Goal: Task Accomplishment & Management: Complete application form

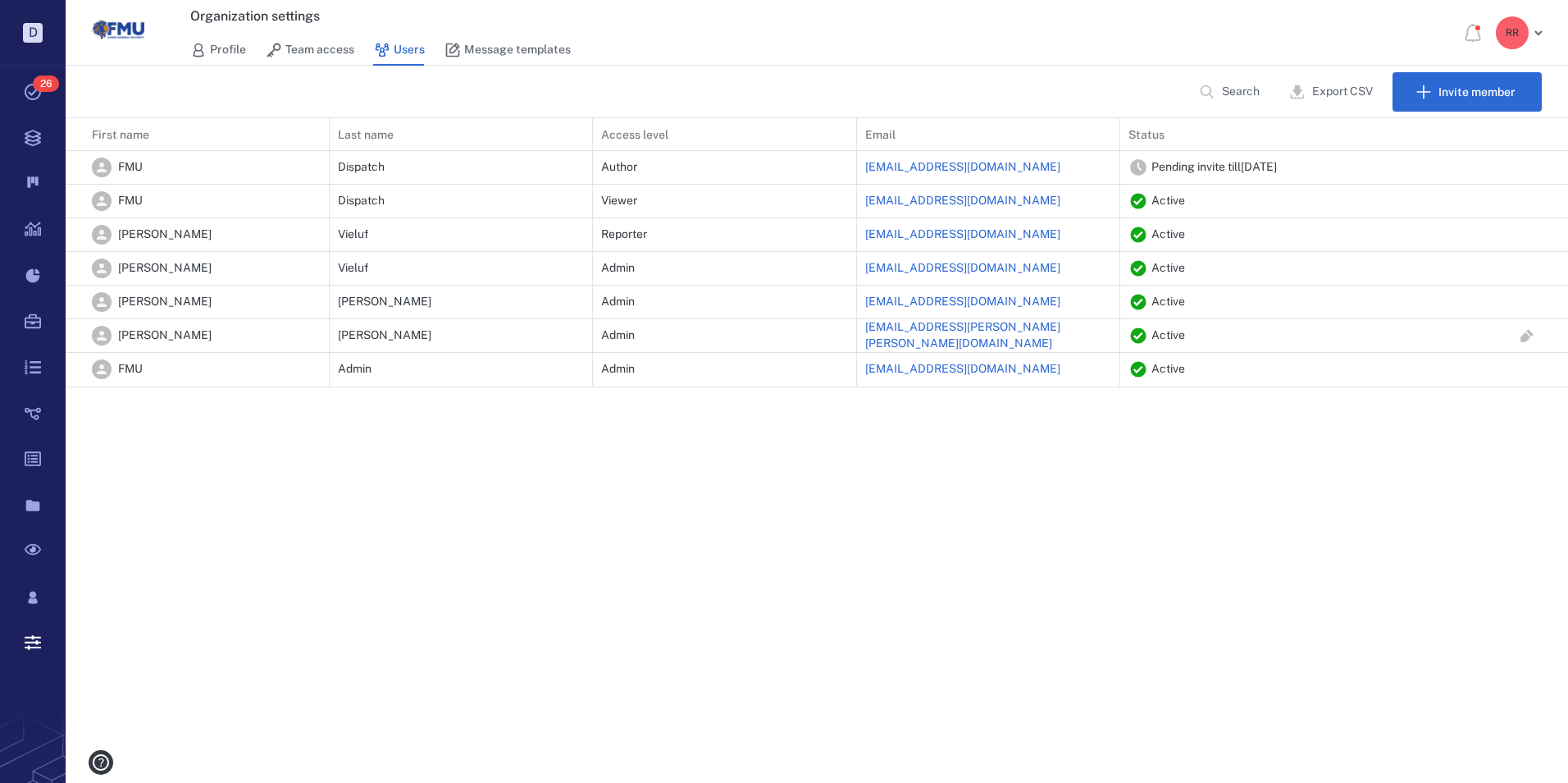
scroll to position [256, 1491]
click at [1526, 201] on icon "button" at bounding box center [1527, 201] width 16 height 16
drag, startPoint x: 139, startPoint y: 201, endPoint x: 1207, endPoint y: 204, distance: 1068.0
click at [1170, 203] on p "Inactive" at bounding box center [1173, 201] width 42 height 16
click at [1203, 201] on div "Inactive" at bounding box center [1336, 201] width 414 height 29
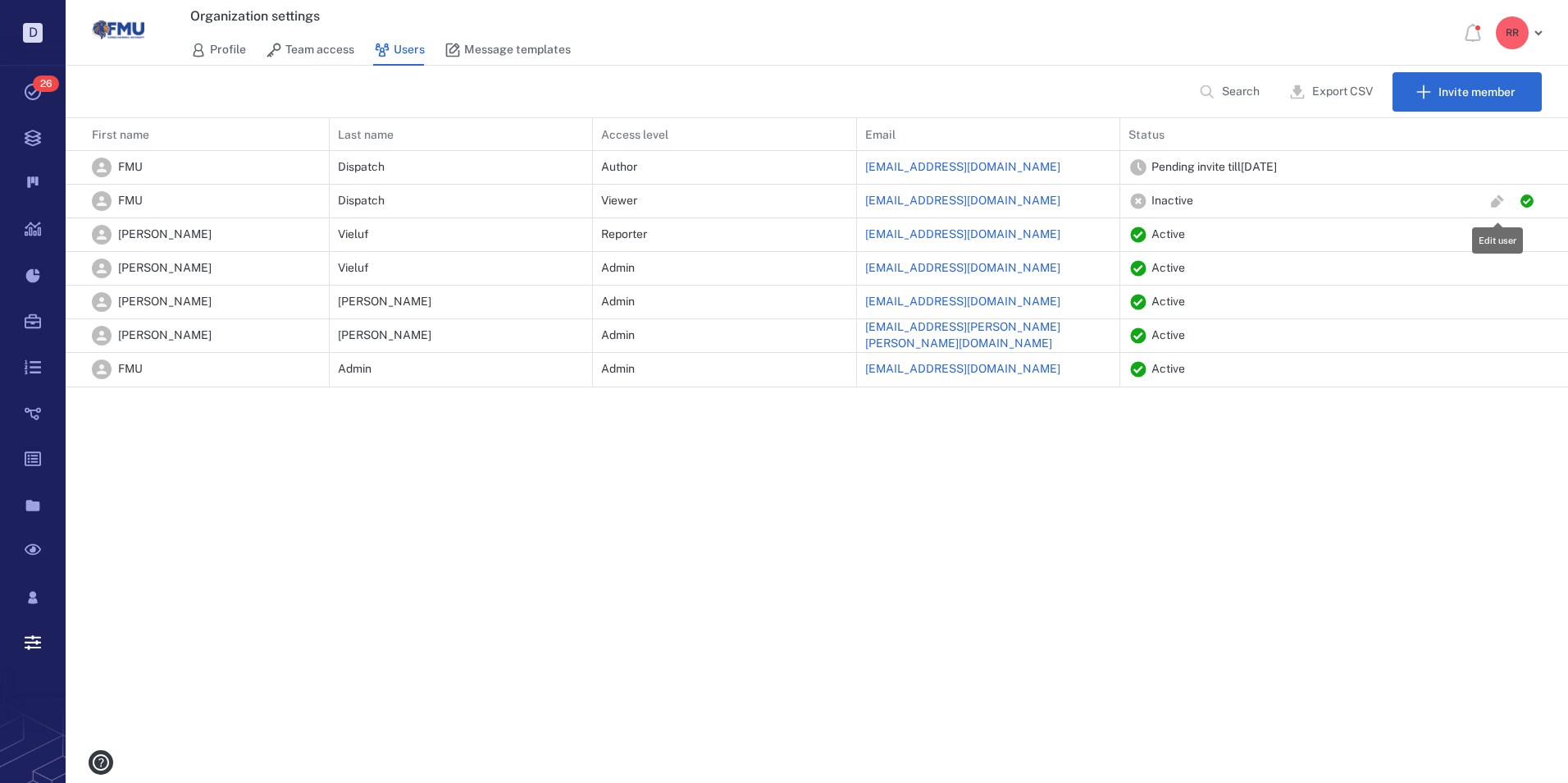
click at [1491, 200] on icon "button" at bounding box center [1498, 201] width 16 height 16
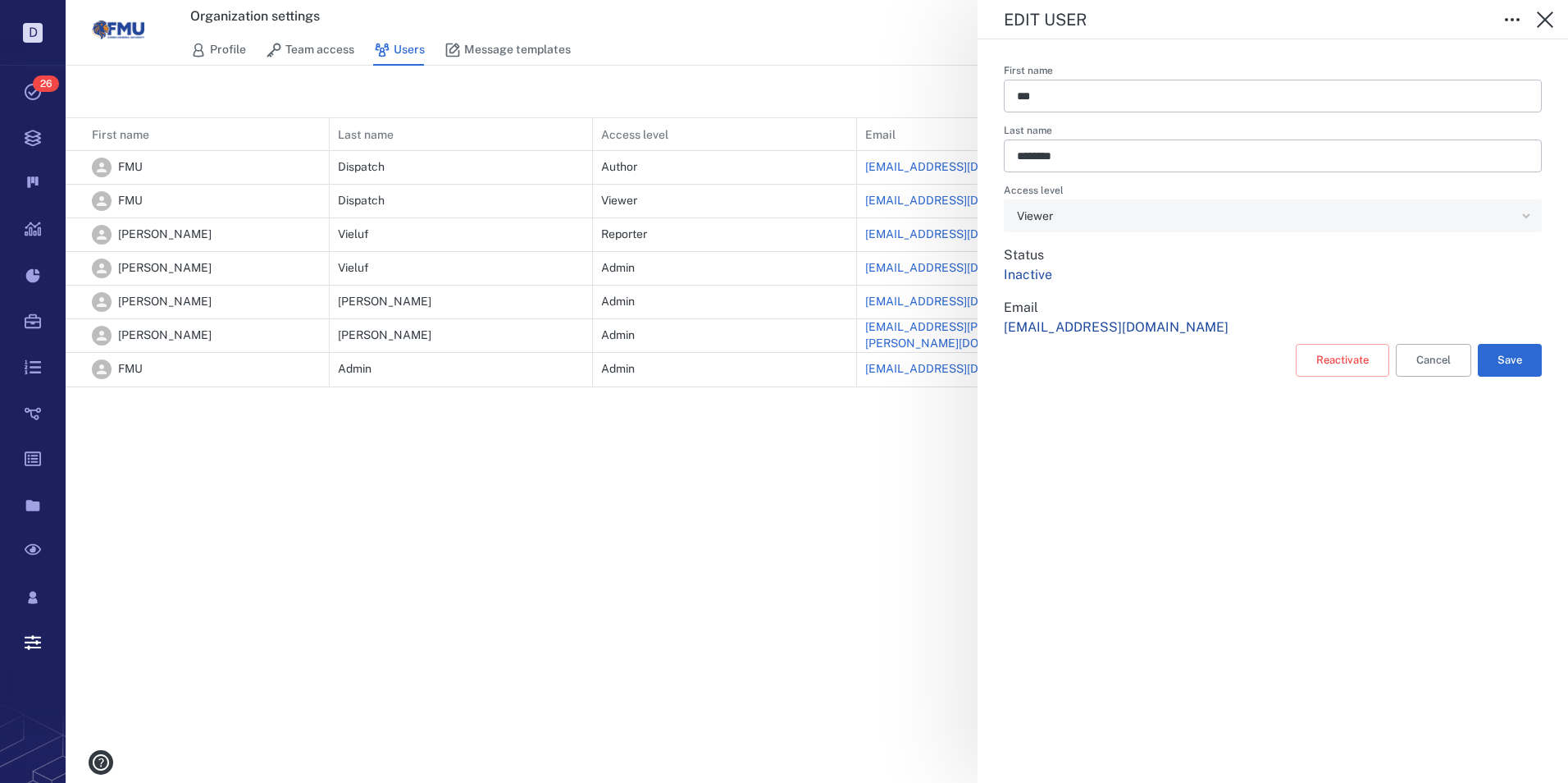
click at [907, 427] on div "Edit user First name *** ​ Last name ******** ​ Access level Viewer ** ​ Status…" at bounding box center [816, 391] width 1502 height 783
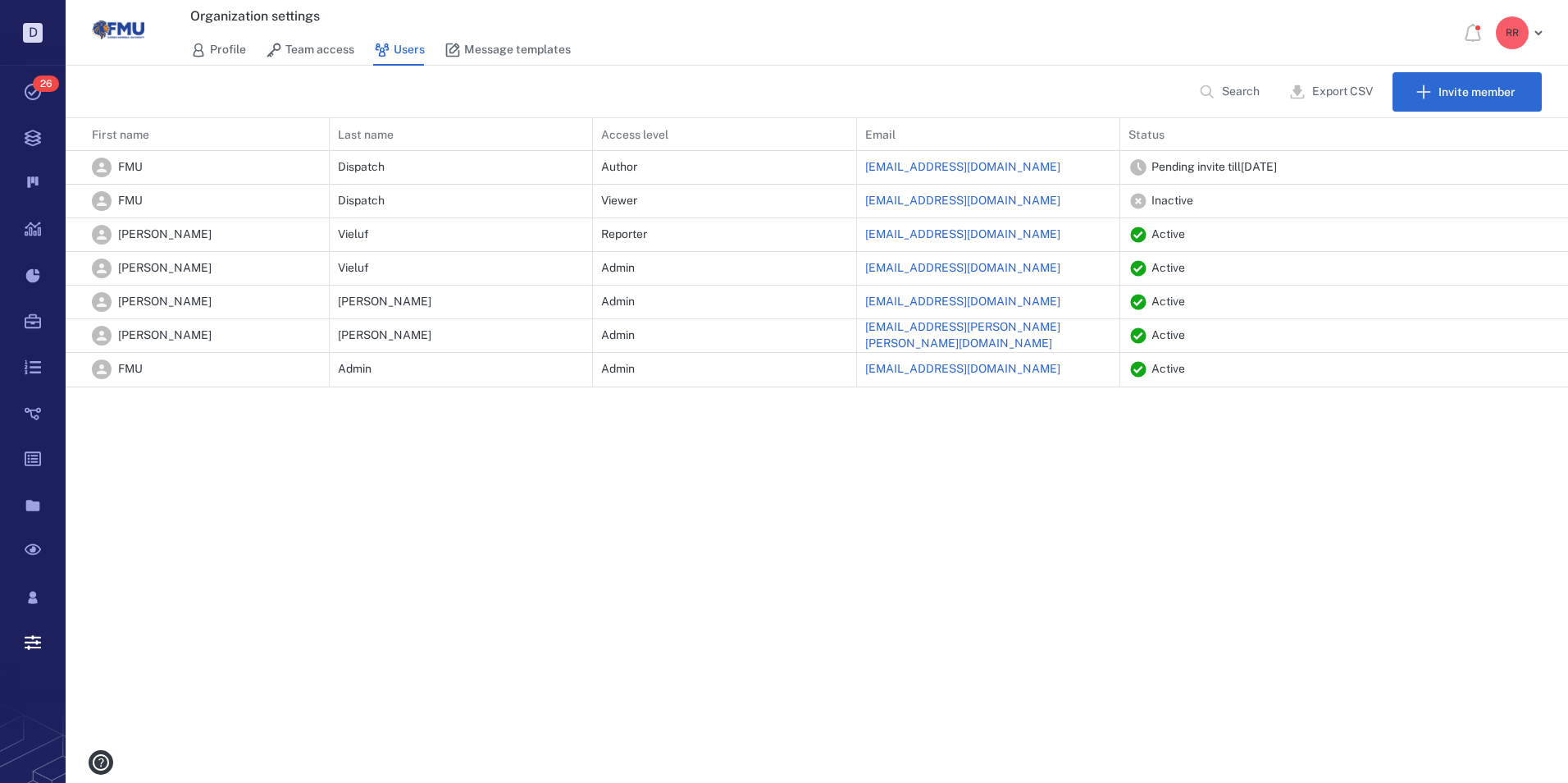
type input "**********"
click at [1524, 201] on icon "button" at bounding box center [1527, 201] width 13 height 13
click at [334, 48] on link "Team access" at bounding box center [310, 50] width 88 height 31
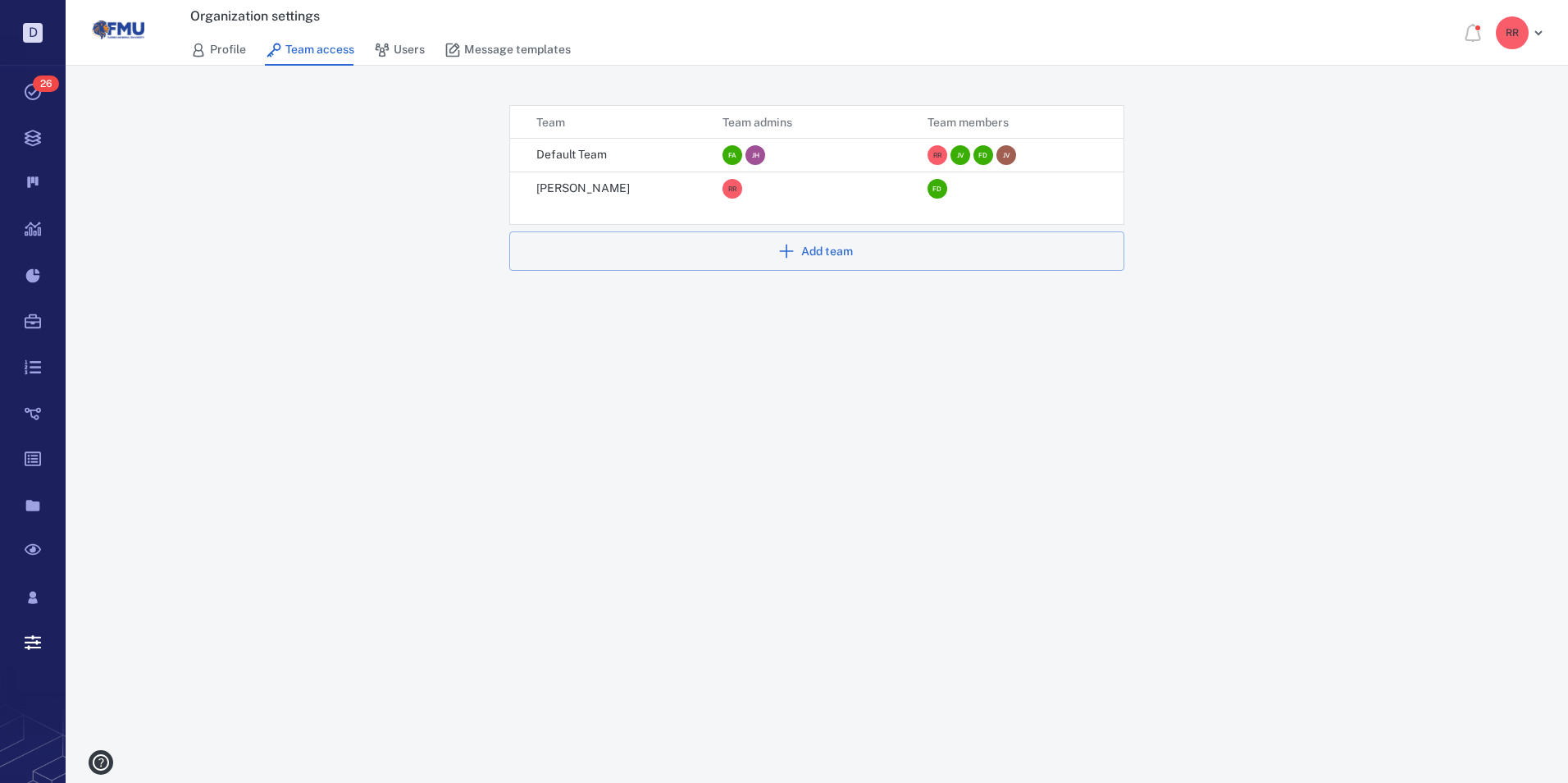
scroll to position [88, 601]
drag, startPoint x: 933, startPoint y: 188, endPoint x: 871, endPoint y: 195, distance: 62.4
click at [871, 195] on div "R R" at bounding box center [816, 189] width 188 height 33
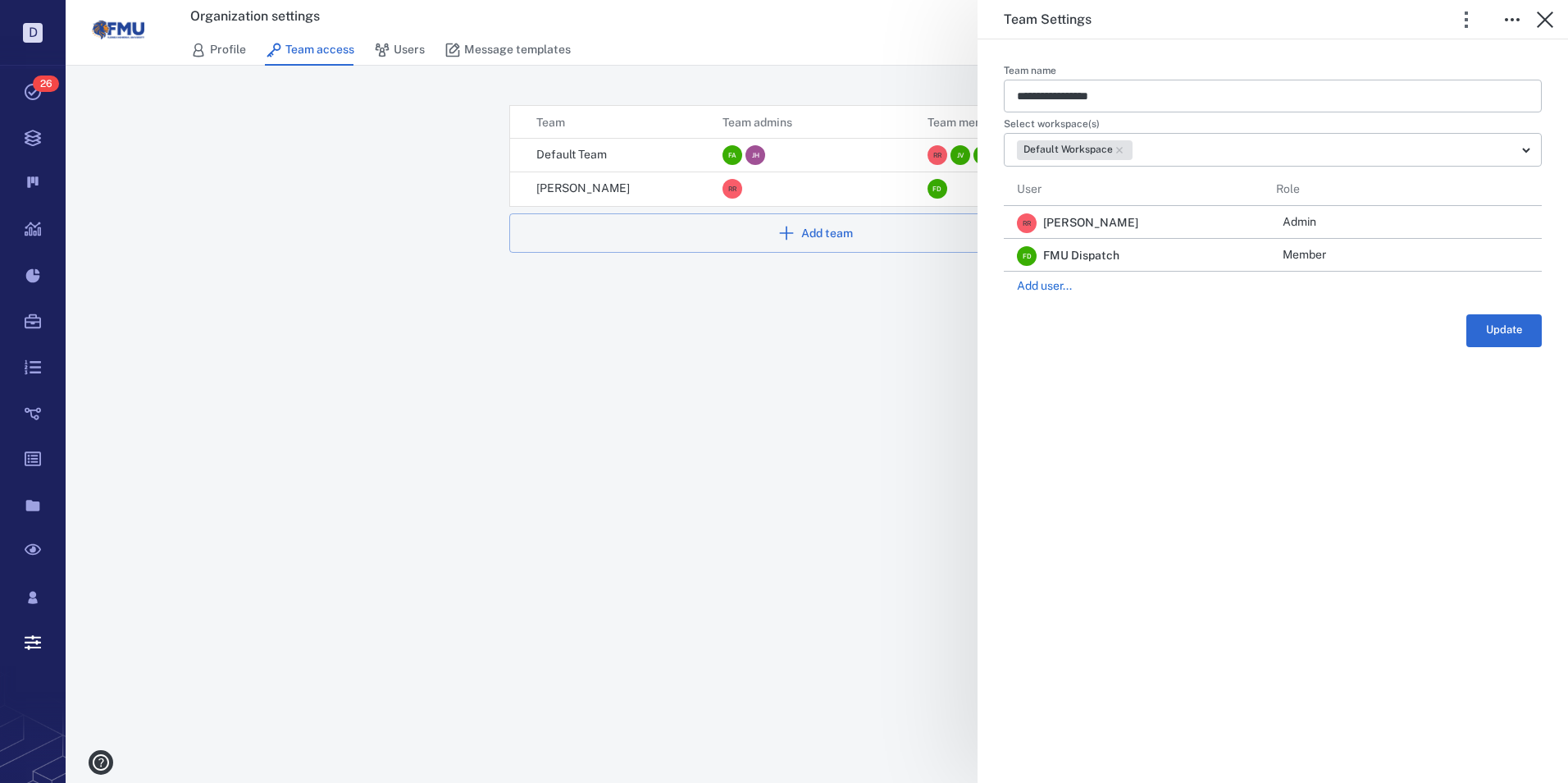
click at [938, 191] on div "**********" at bounding box center [816, 391] width 1502 height 783
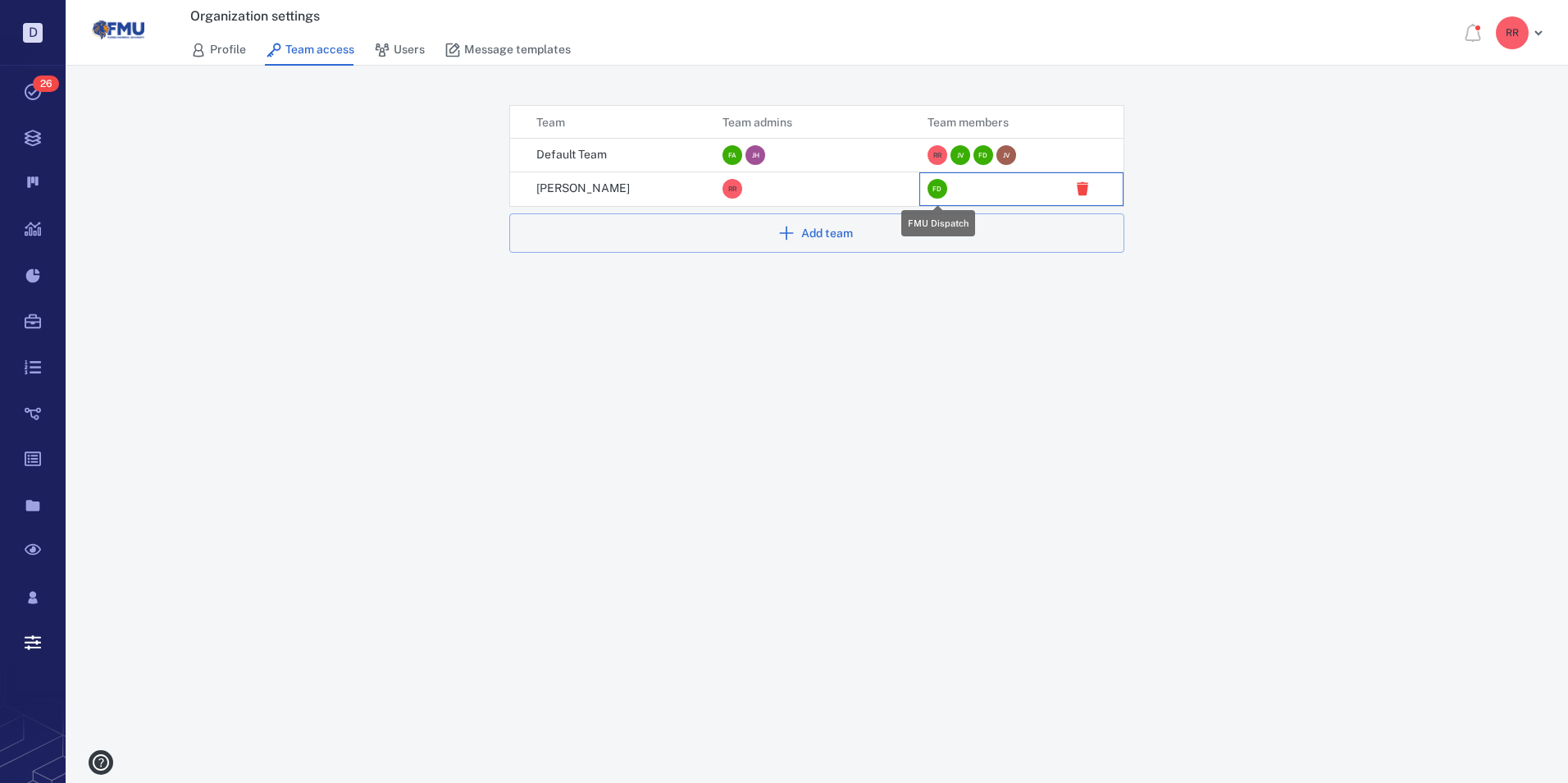
click at [938, 191] on div "F D" at bounding box center [938, 189] width 20 height 20
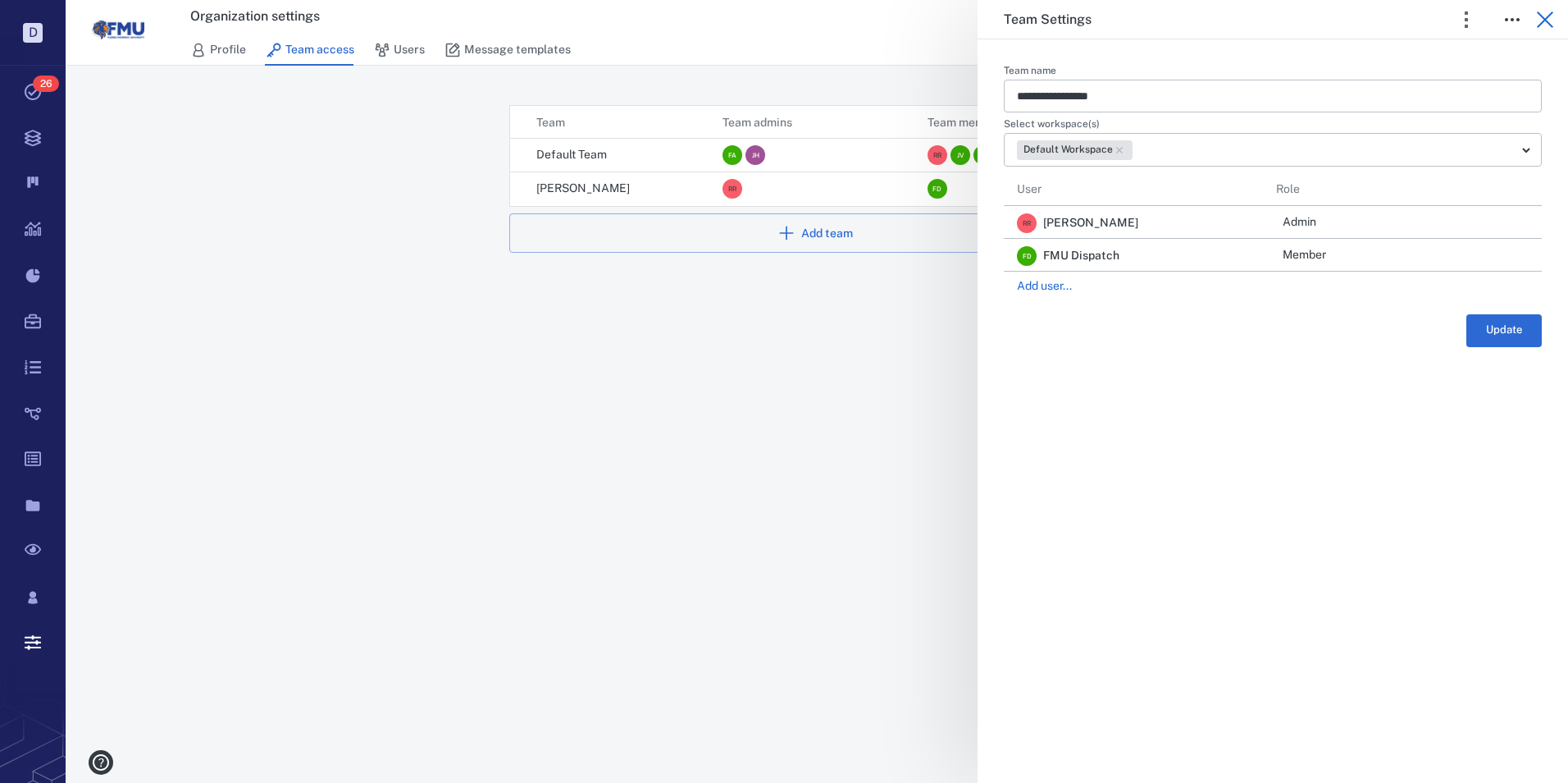
click at [1551, 21] on icon "button" at bounding box center [1545, 20] width 20 height 20
drag, startPoint x: 446, startPoint y: 295, endPoint x: 378, endPoint y: 150, distance: 160.2
click at [446, 291] on div "**********" at bounding box center [816, 391] width 1502 height 783
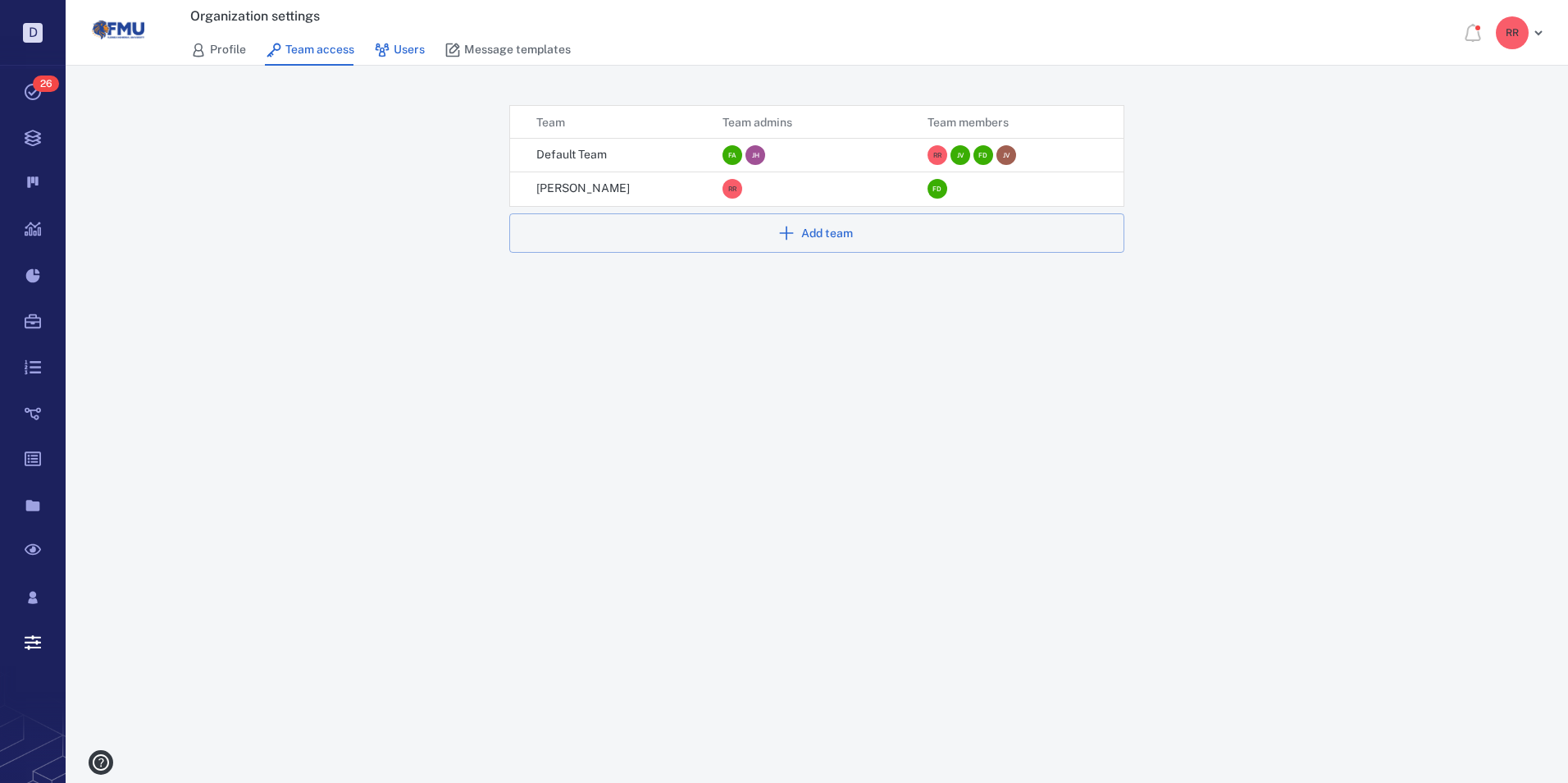
click at [398, 52] on link "Users" at bounding box center [399, 50] width 51 height 31
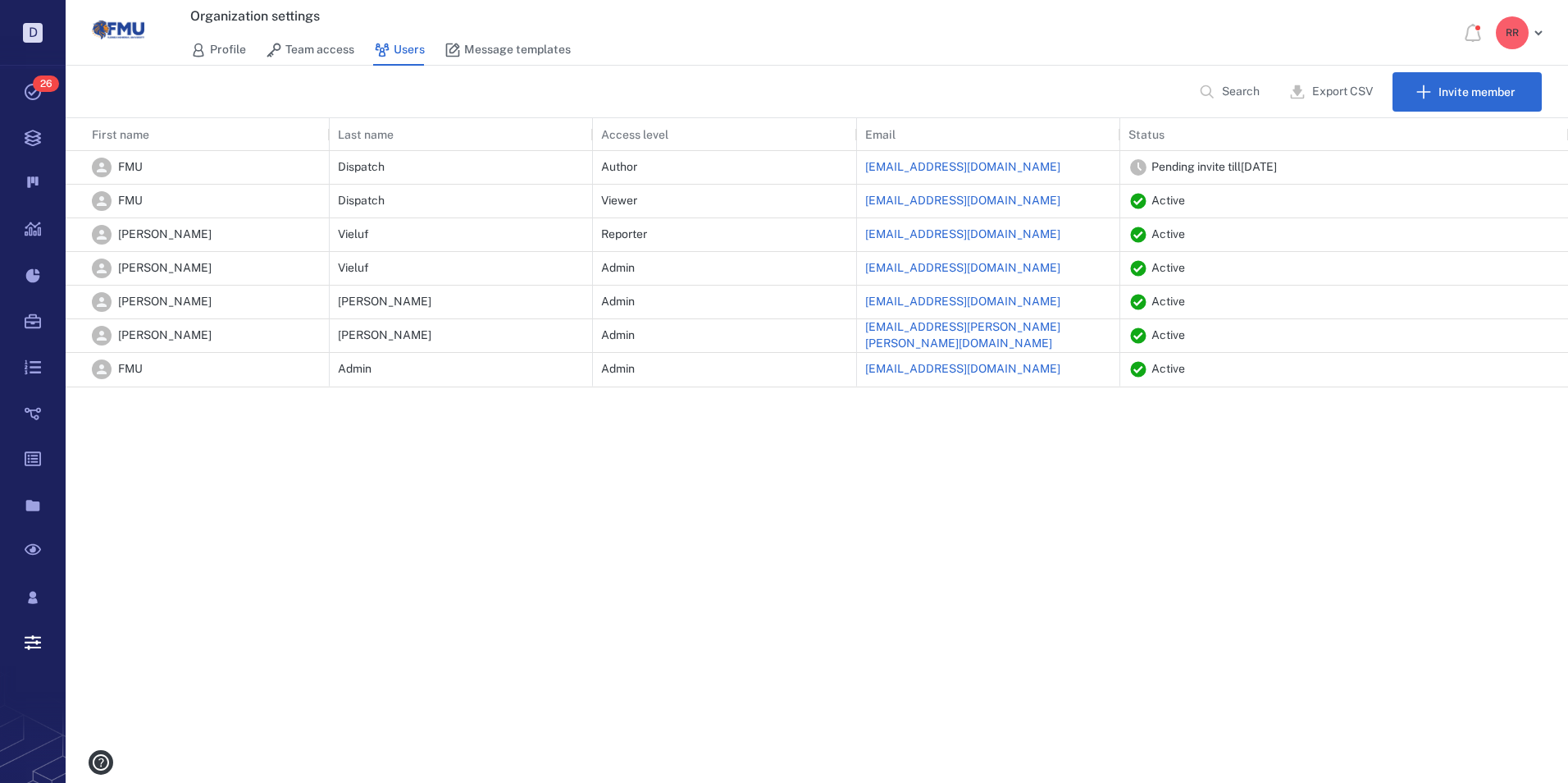
scroll to position [256, 1491]
click at [1524, 171] on icon "button" at bounding box center [1527, 167] width 12 height 14
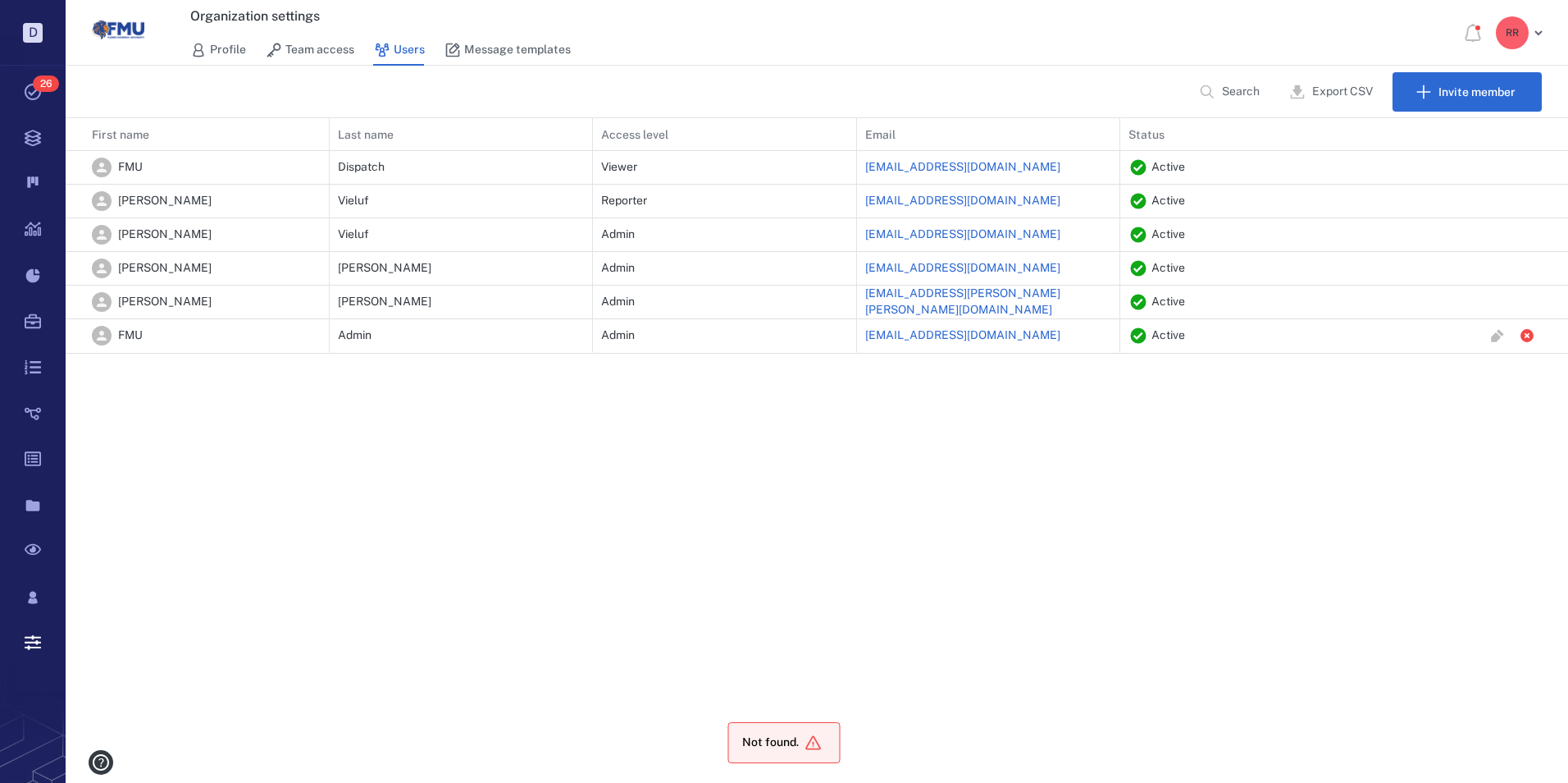
scroll to position [222, 1491]
click at [40, 145] on icon at bounding box center [33, 138] width 66 height 46
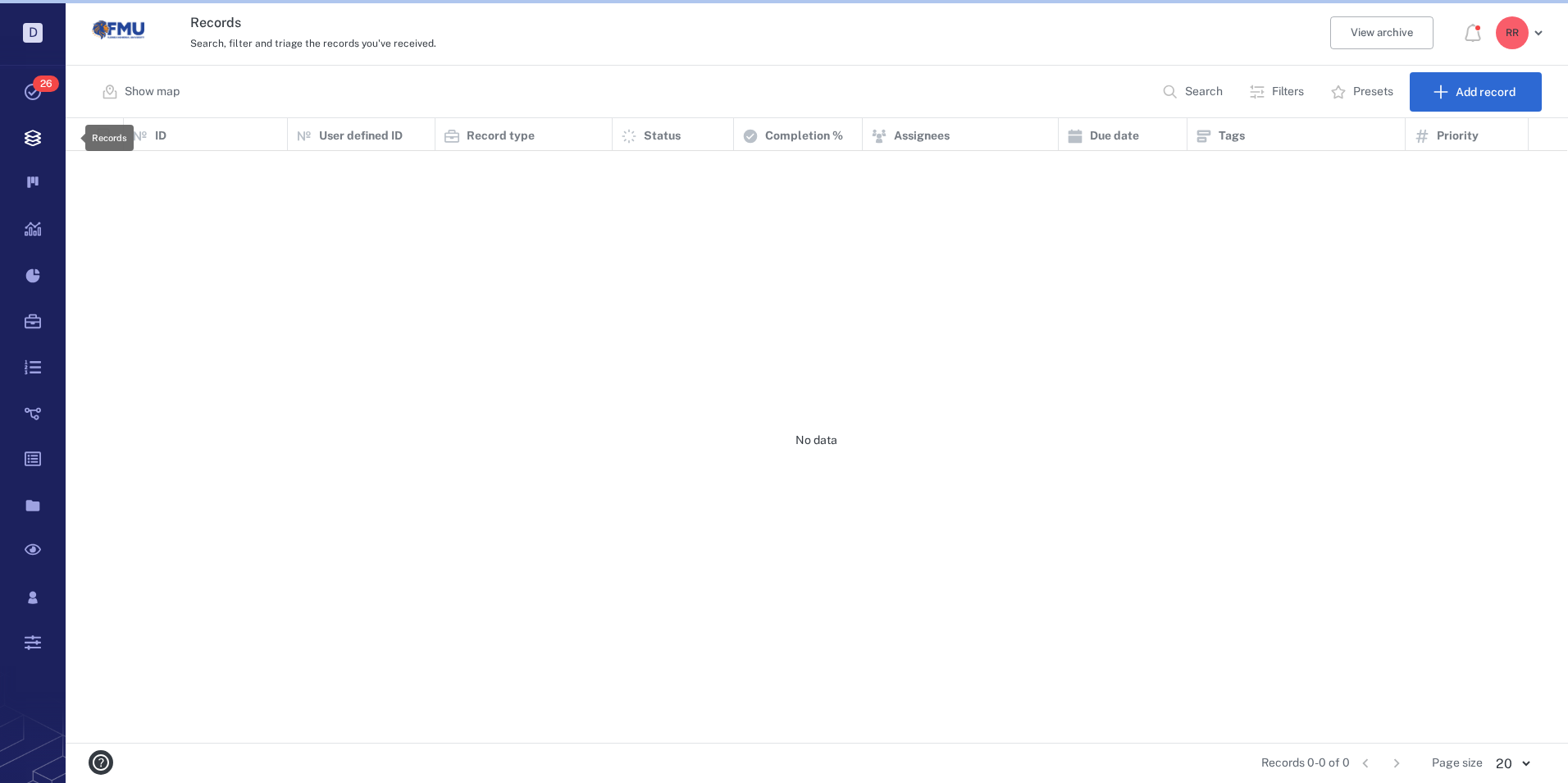
scroll to position [613, 1490]
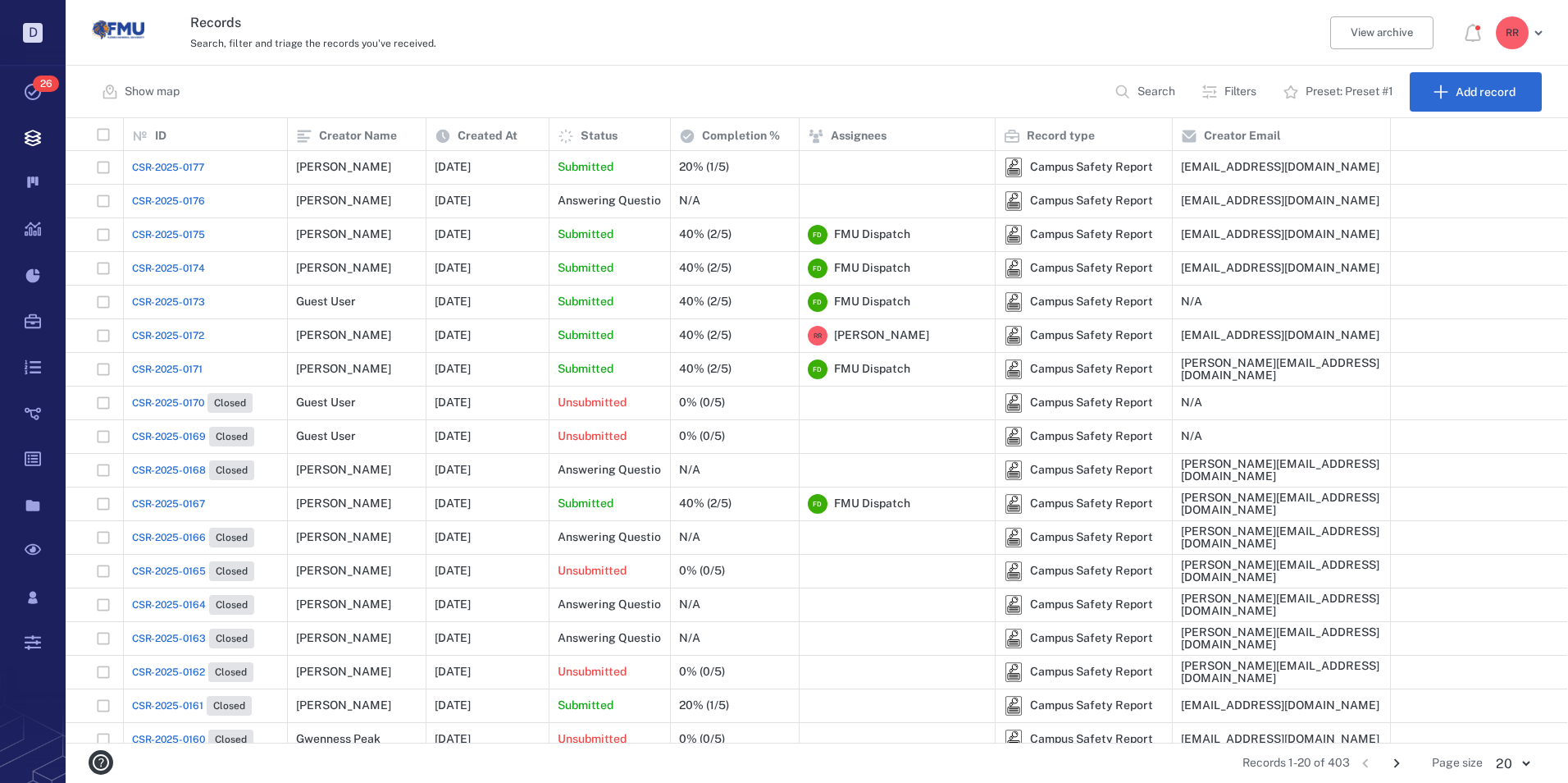
click at [183, 163] on span "CSR-2025-0177" at bounding box center [168, 168] width 72 height 15
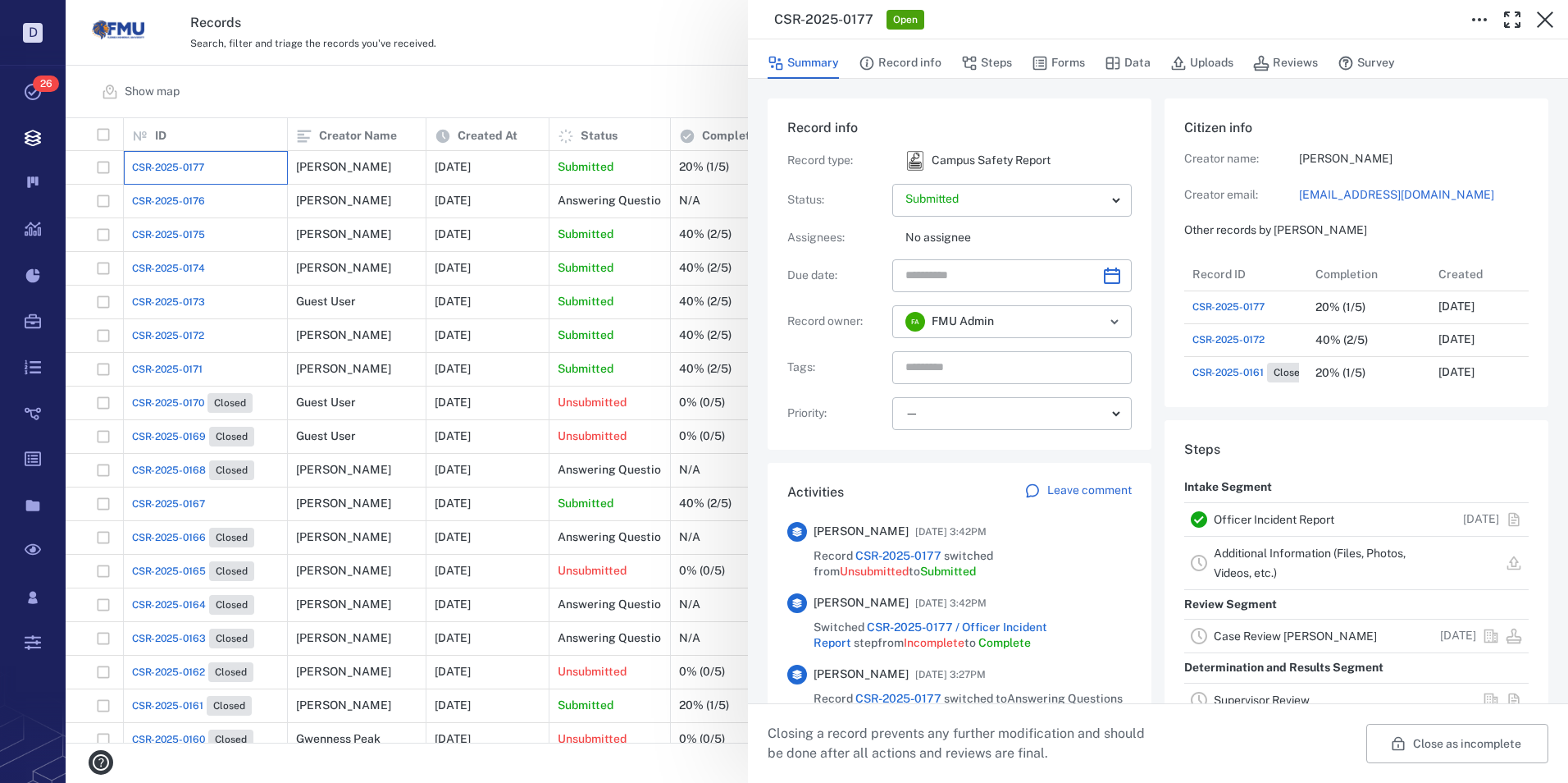
scroll to position [13, 13]
click at [1246, 517] on link "Officer Incident Report" at bounding box center [1274, 520] width 120 height 13
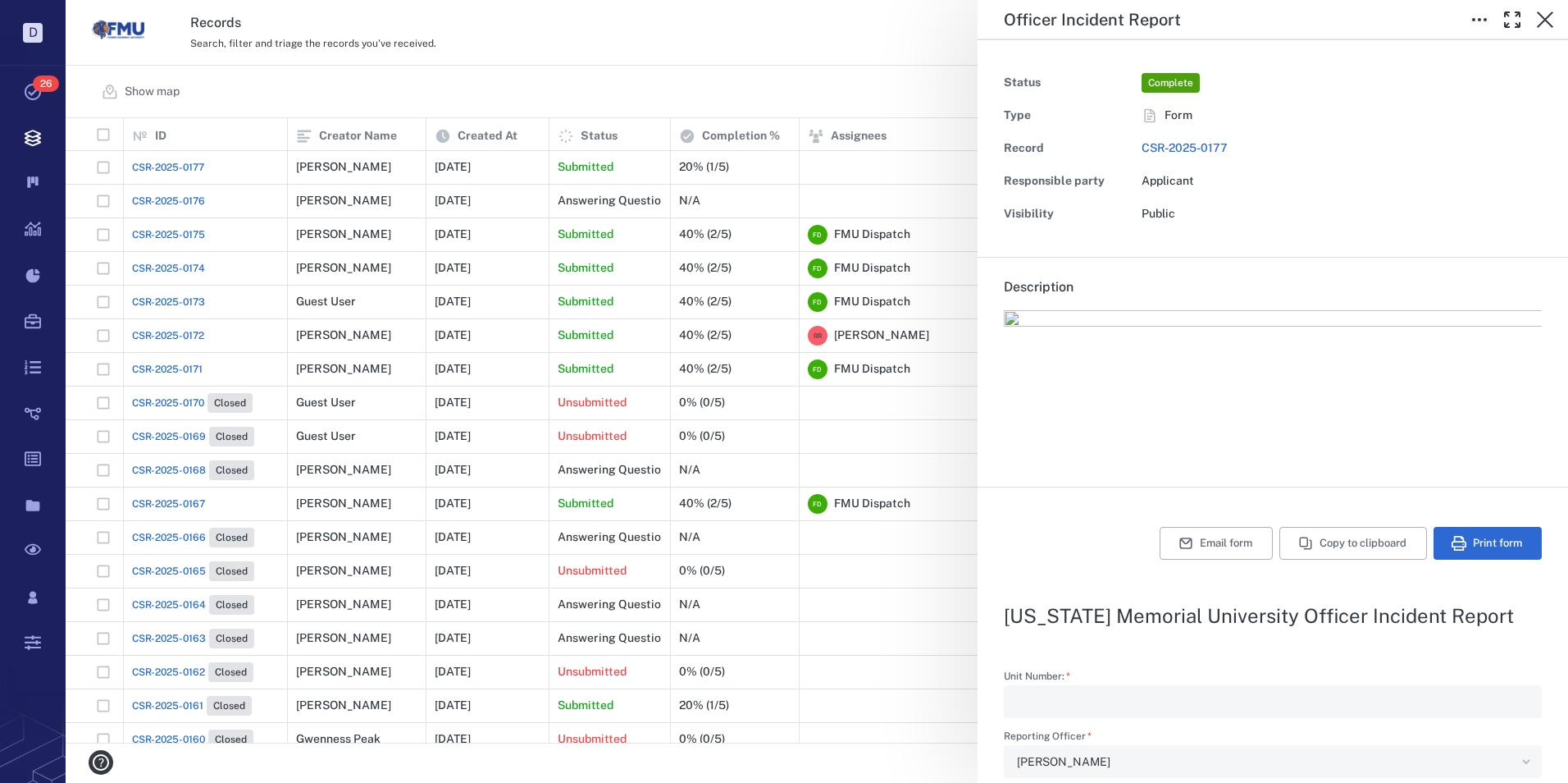
type input "**********"
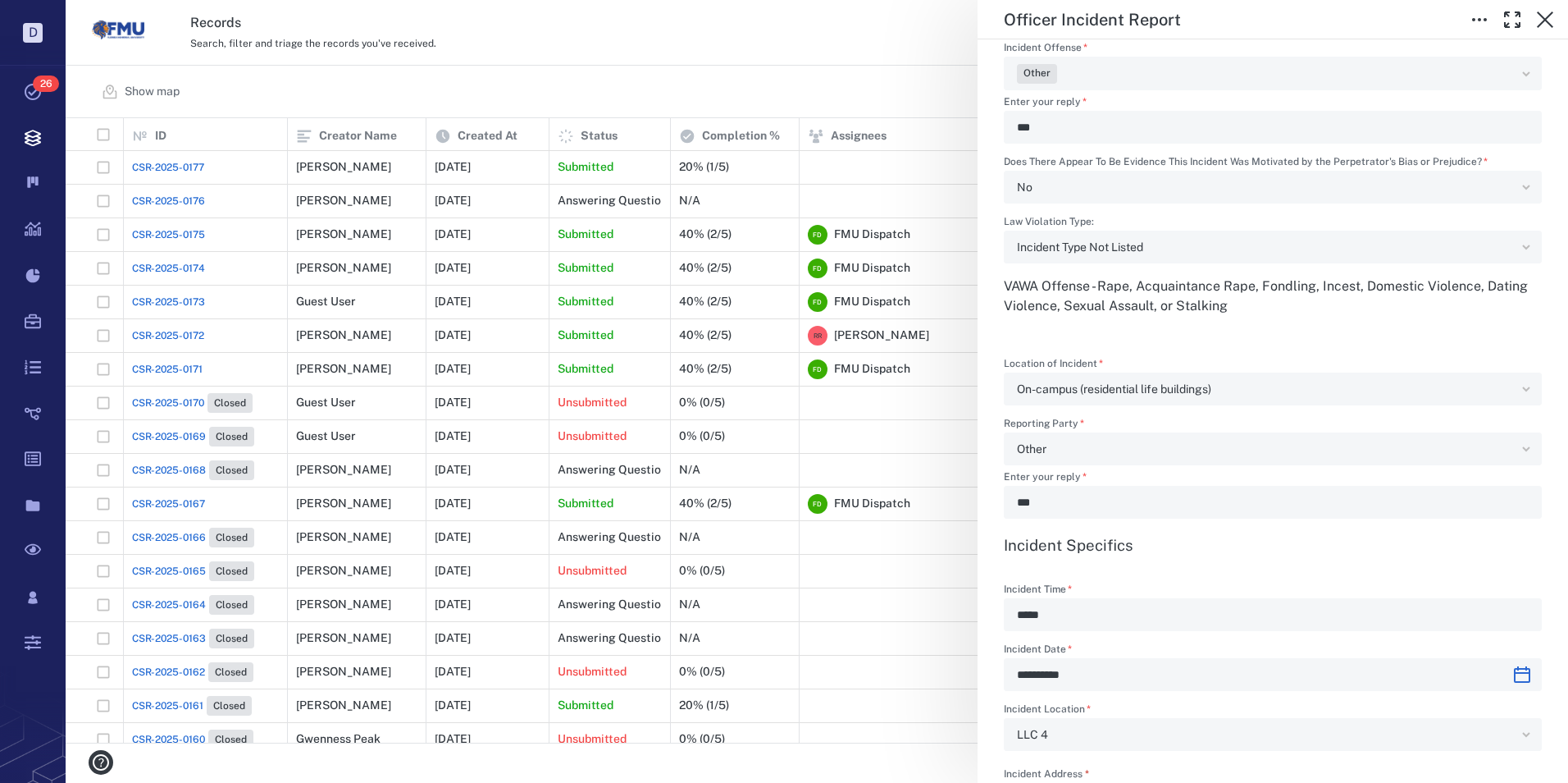
scroll to position [984, 0]
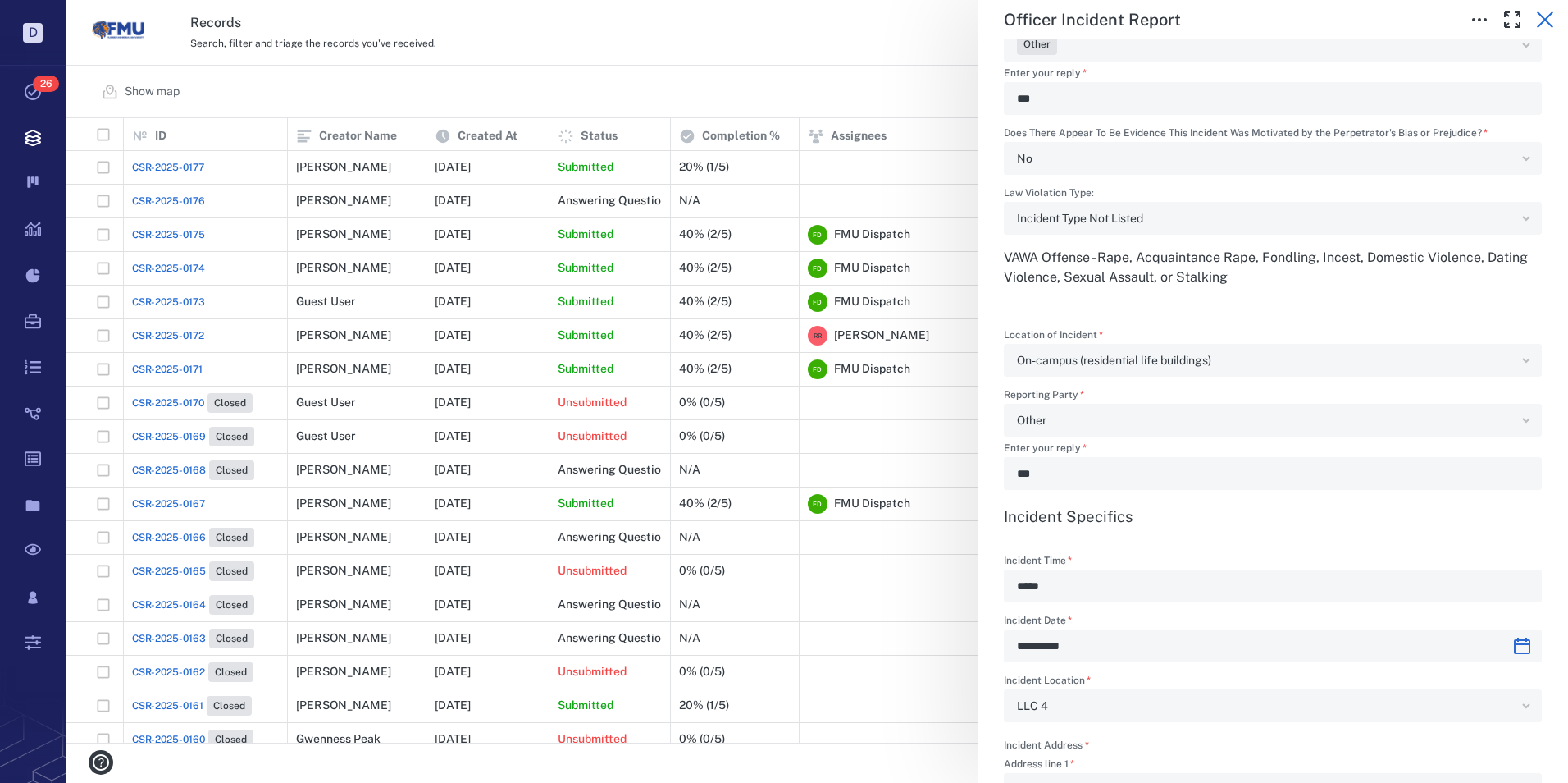
click at [1549, 16] on icon "button" at bounding box center [1545, 20] width 16 height 16
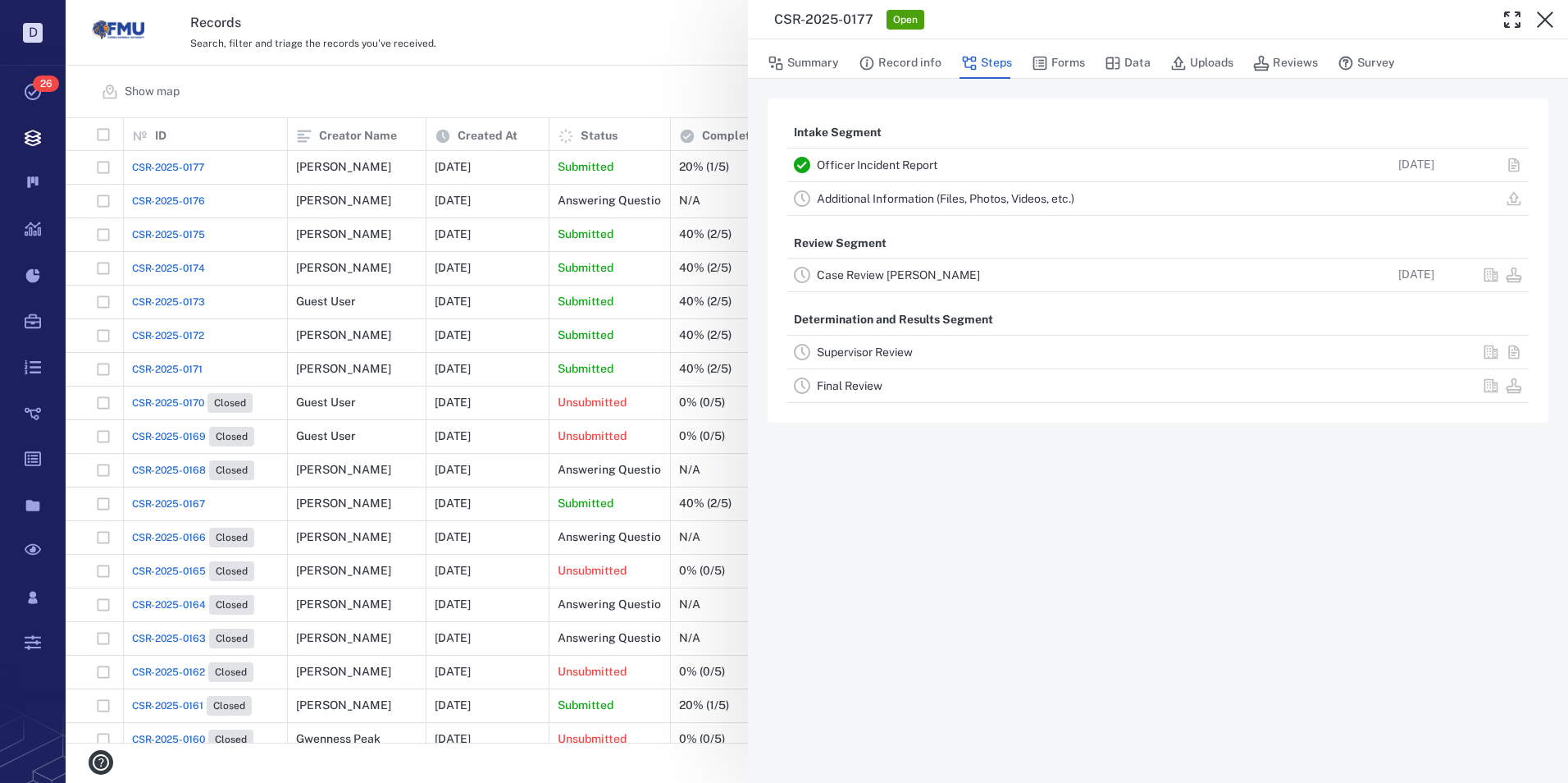
click at [850, 161] on link "Officer Incident Report" at bounding box center [877, 165] width 120 height 13
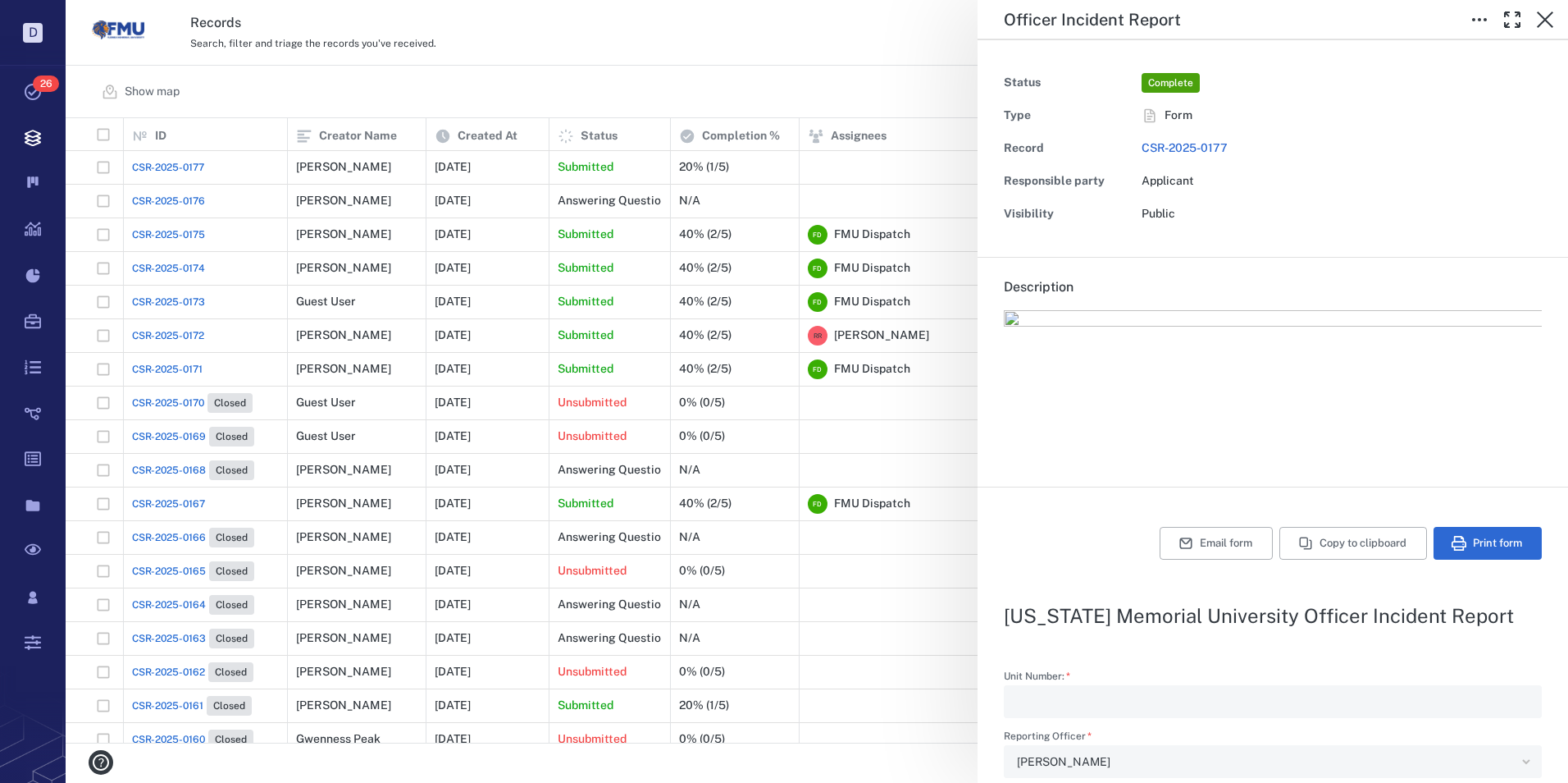
type input "**********"
type textarea "*"
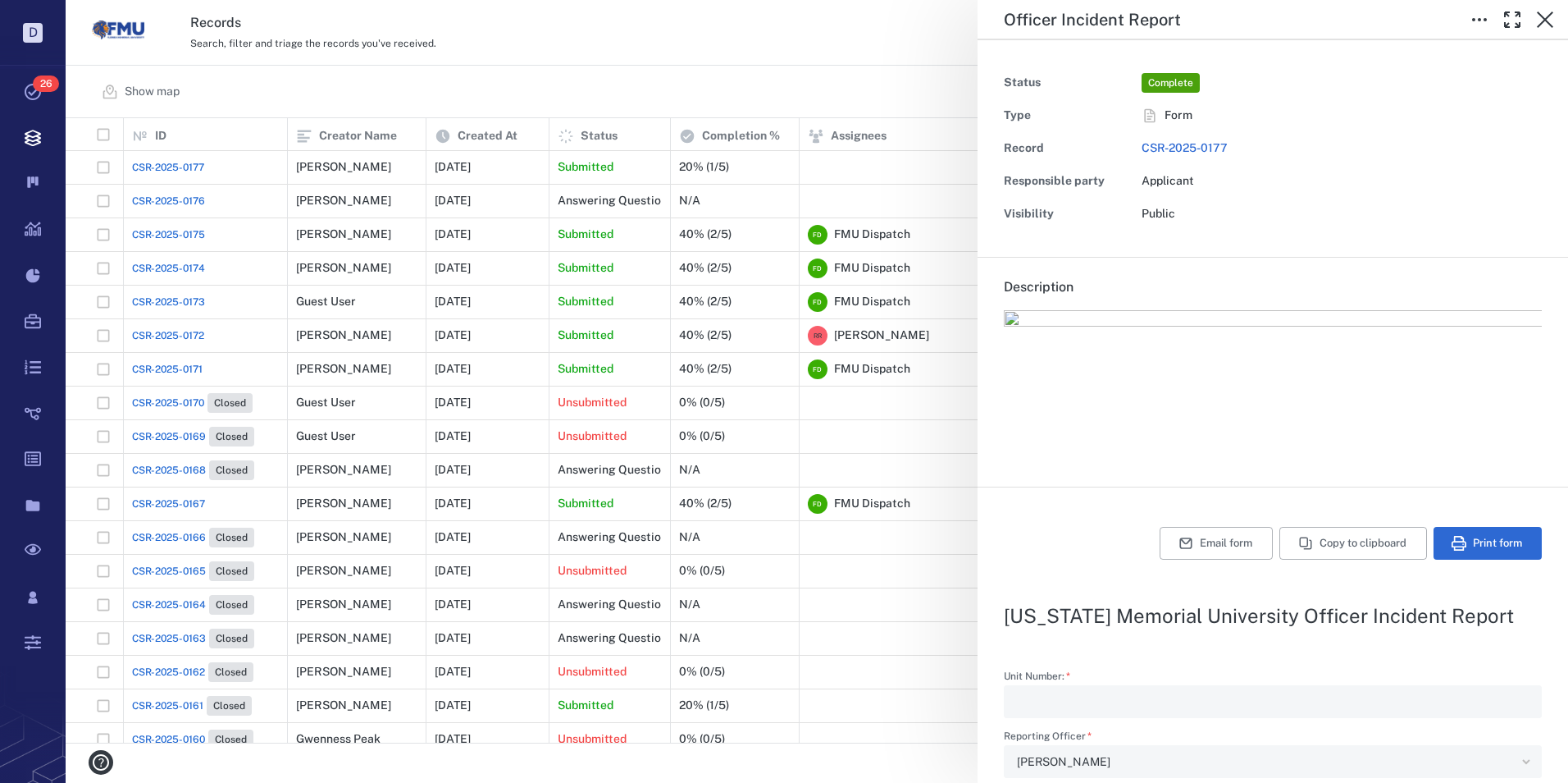
type textarea "*"
click at [1540, 23] on icon "button" at bounding box center [1545, 20] width 20 height 20
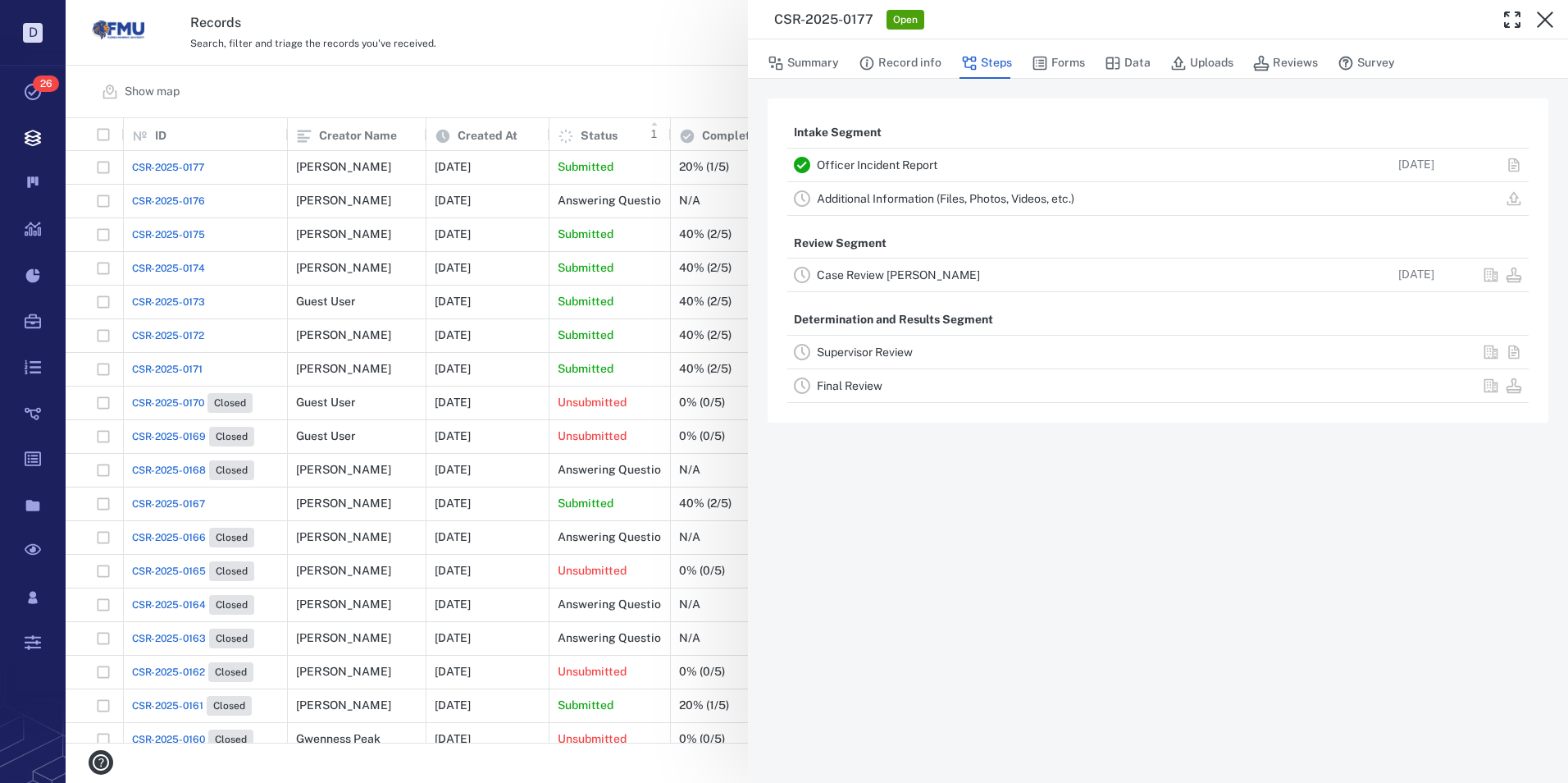
drag, startPoint x: 612, startPoint y: 44, endPoint x: 653, endPoint y: 123, distance: 89.0
click at [612, 43] on div "CSR-2025-0177 Open Summary Record info Steps Forms Data Uploads Reviews Survey …" at bounding box center [816, 391] width 1502 height 783
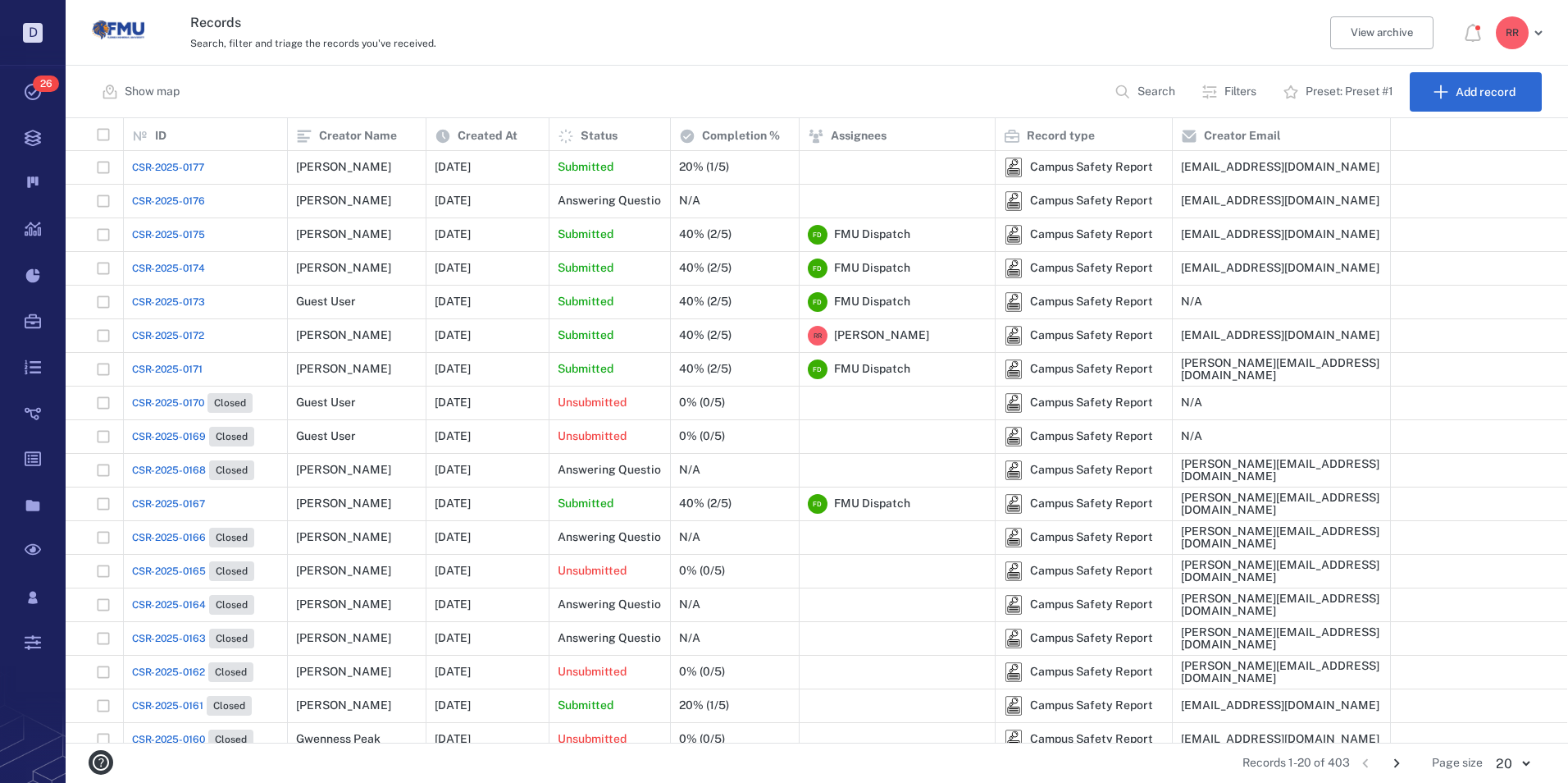
click at [184, 206] on span "CSR-2025-0176" at bounding box center [169, 201] width 73 height 15
click at [182, 195] on span "CSR-2025-0176" at bounding box center [169, 201] width 73 height 15
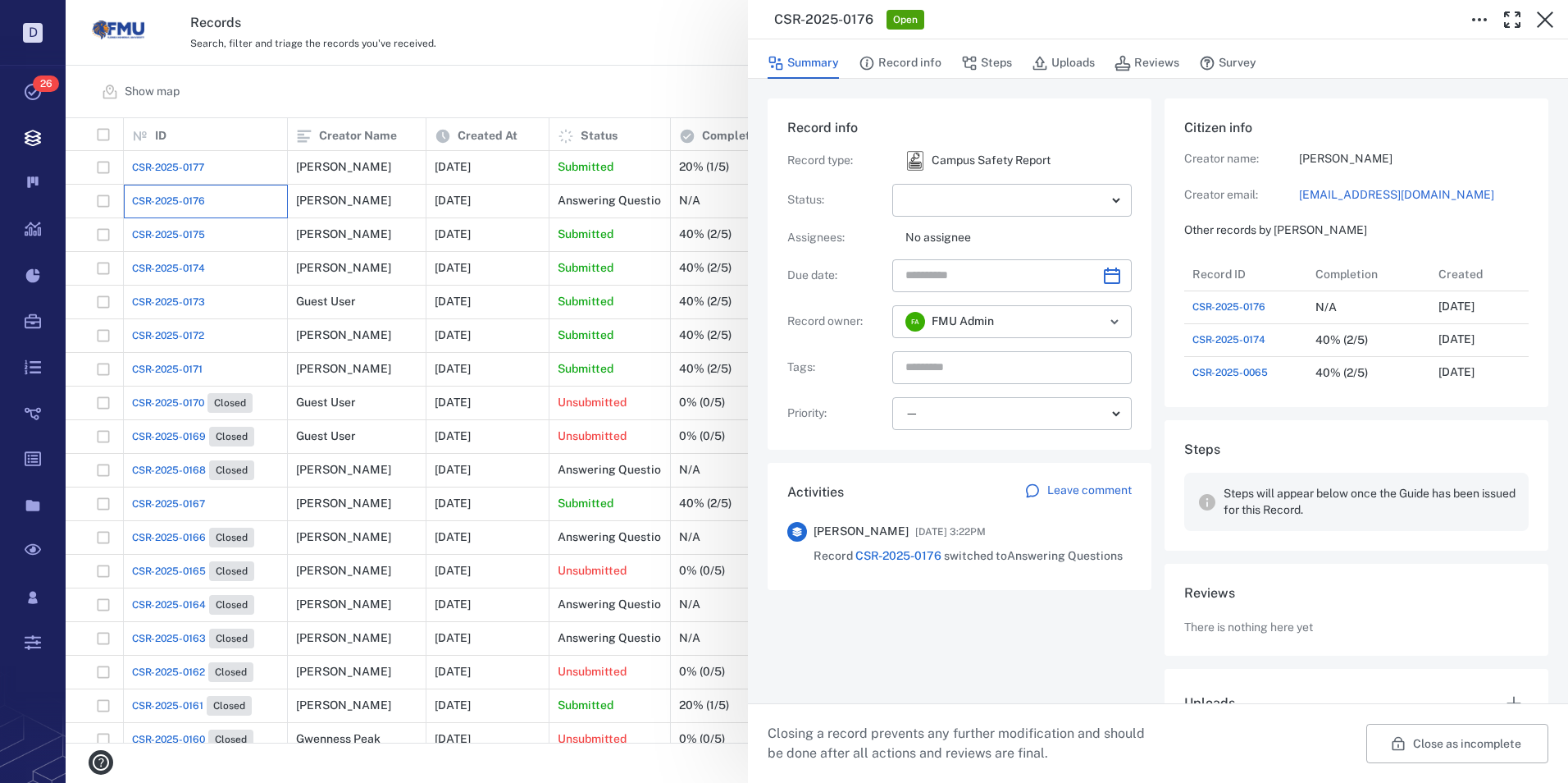
scroll to position [459, 313]
click at [1546, 14] on icon "button" at bounding box center [1545, 20] width 20 height 20
